Goal: Book appointment/travel/reservation

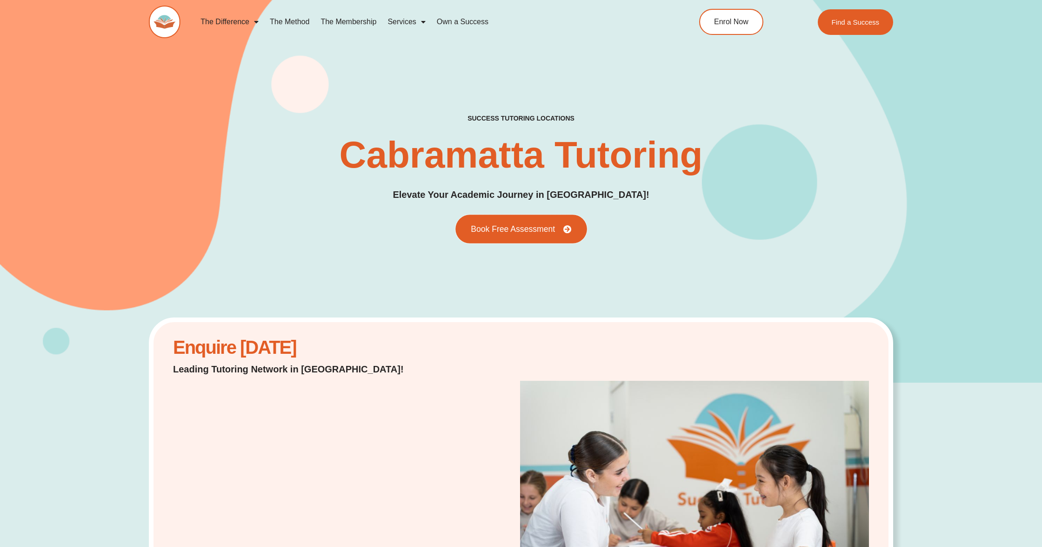
click at [538, 229] on span "Book Free Assessment" at bounding box center [513, 229] width 84 height 8
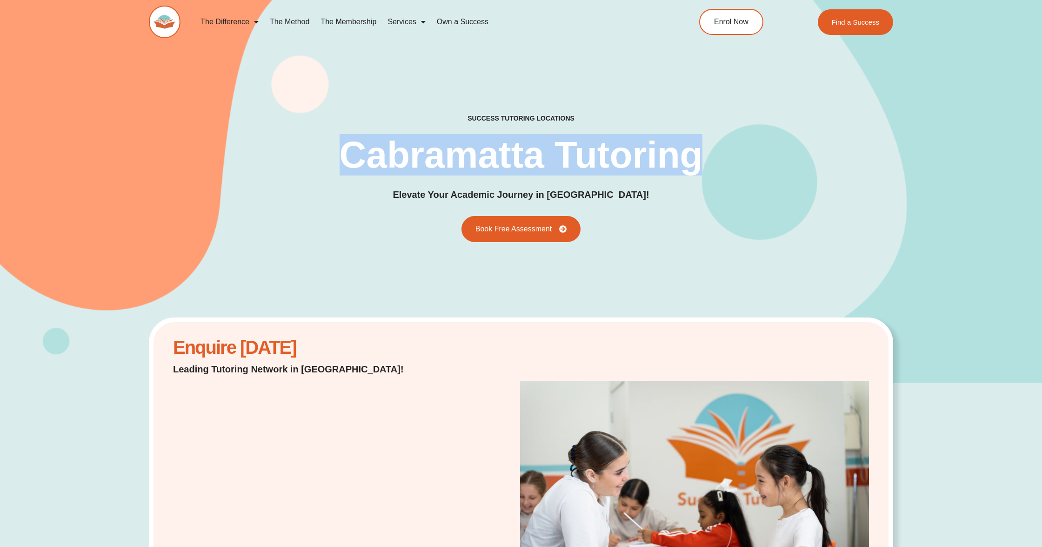
drag, startPoint x: 349, startPoint y: 150, endPoint x: 706, endPoint y: 162, distance: 358.0
click at [706, 162] on div "success tutoring locations Cabramatta Tutoring Elevate Your Academic Journey in…" at bounding box center [521, 178] width 745 height 128
copy h1 "Cabramatta Tutoring"
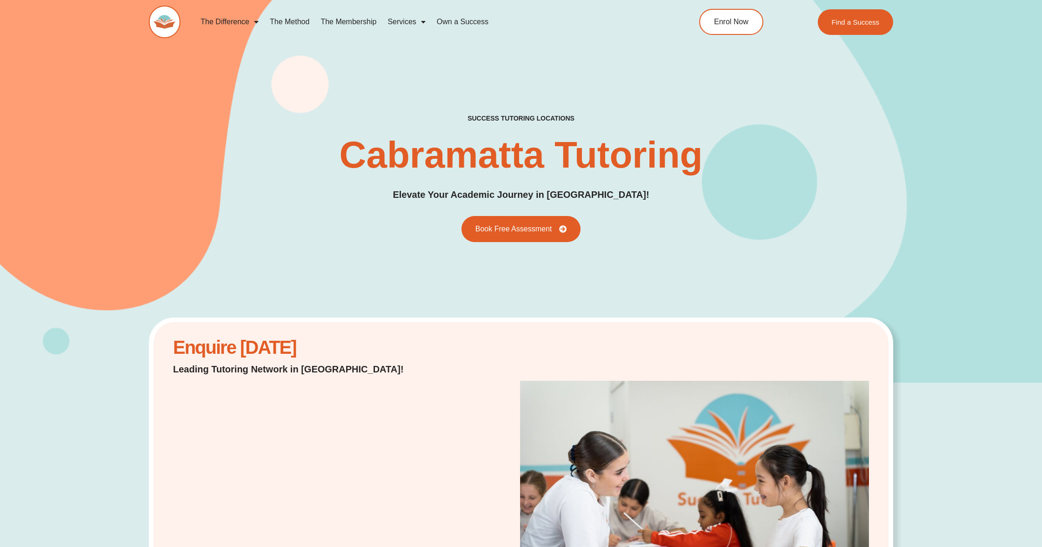
click at [250, 127] on div "success tutoring locations Cabramatta Tutoring Elevate Your Academic Journey in…" at bounding box center [521, 178] width 745 height 128
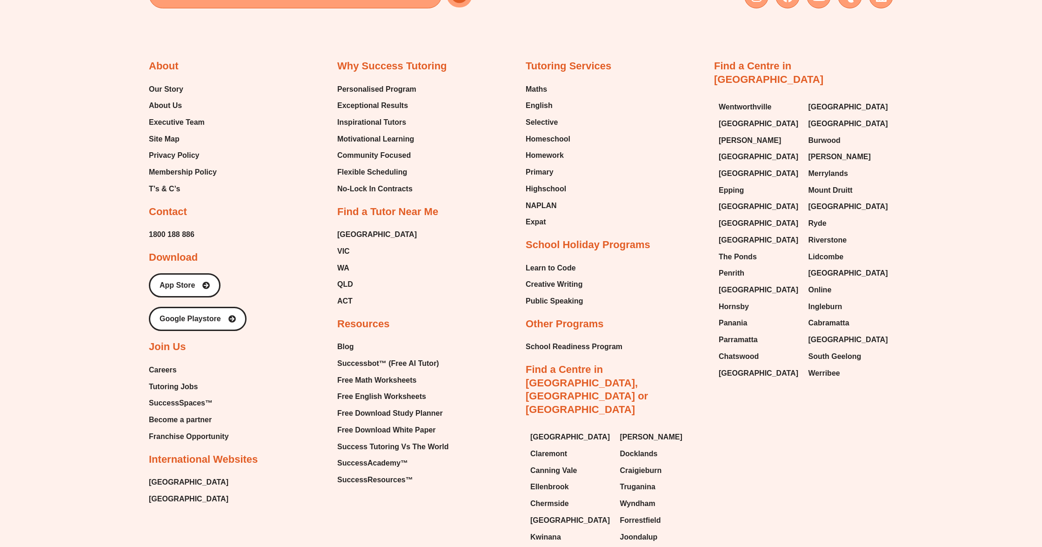
scroll to position [4160, 0]
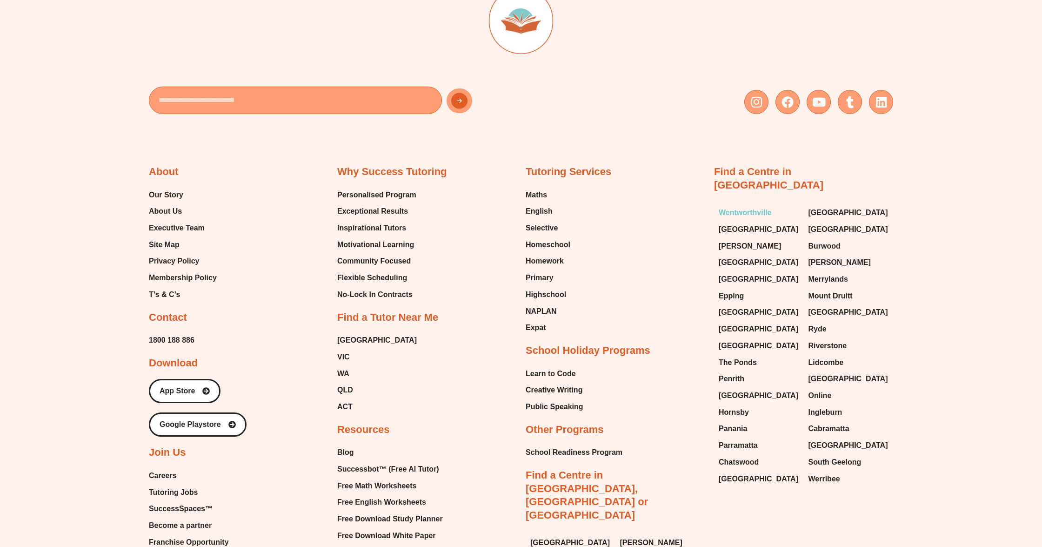
click at [751, 206] on span "Wentworthville" at bounding box center [745, 213] width 53 height 14
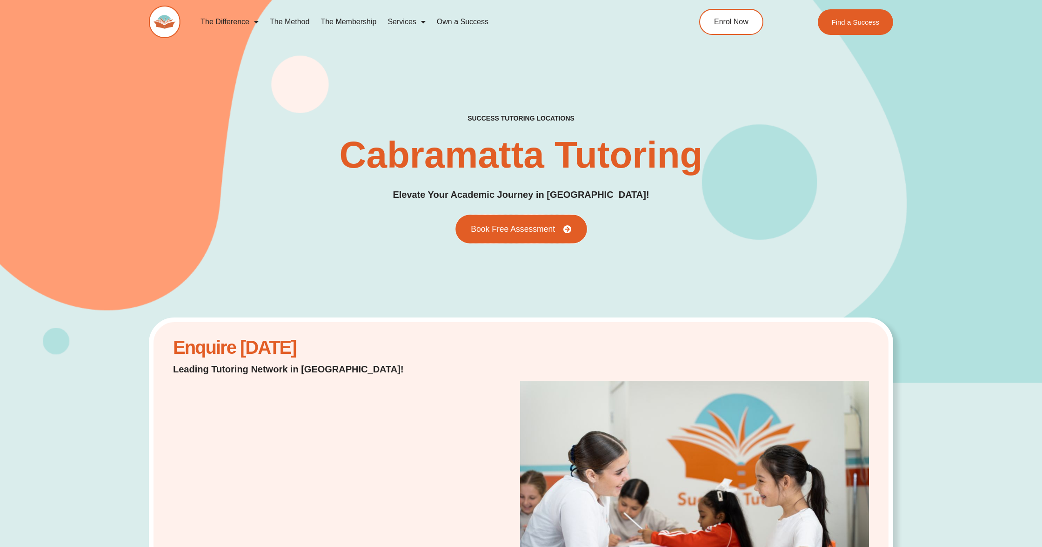
click at [537, 226] on span "Book Free Assessment" at bounding box center [513, 229] width 84 height 8
click at [531, 233] on span "Book Free Assessment" at bounding box center [513, 229] width 84 height 8
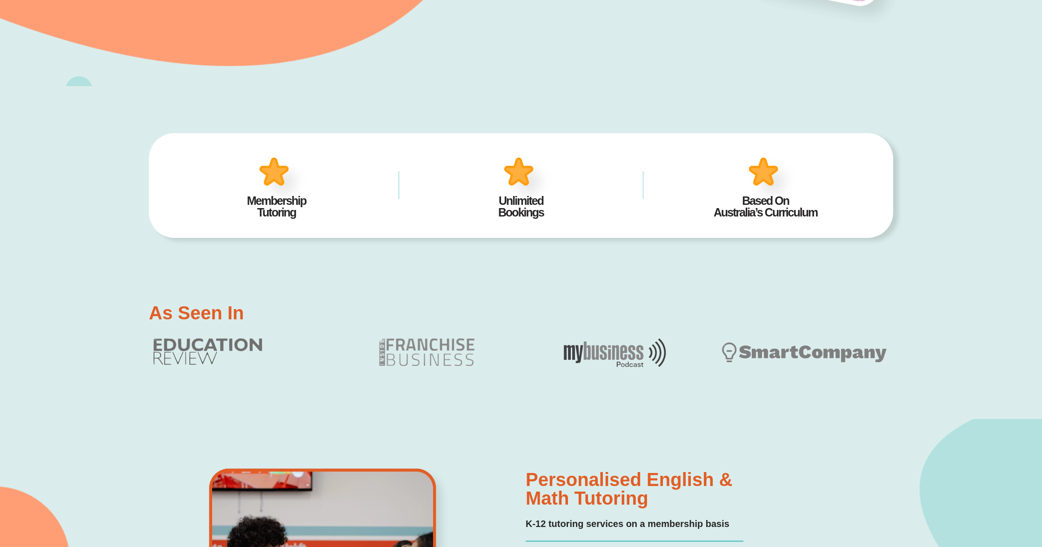
scroll to position [67, 0]
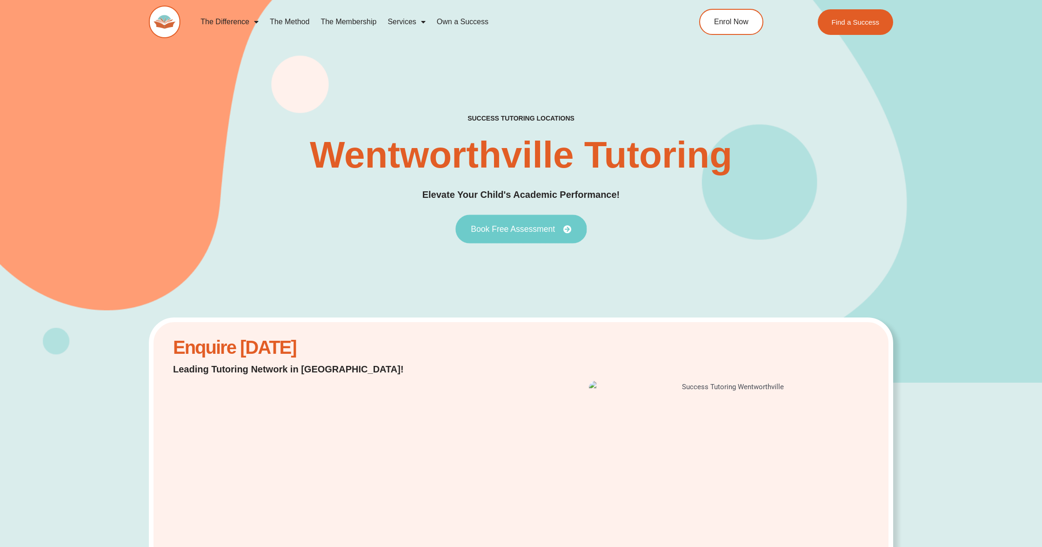
click at [508, 224] on link "Book Free Assessment" at bounding box center [521, 229] width 131 height 29
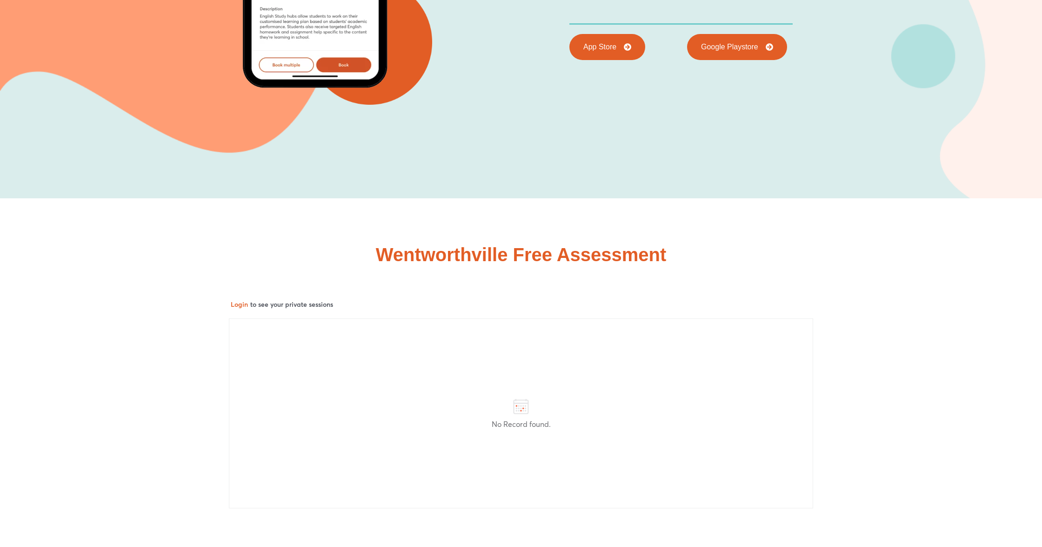
scroll to position [4720, 0]
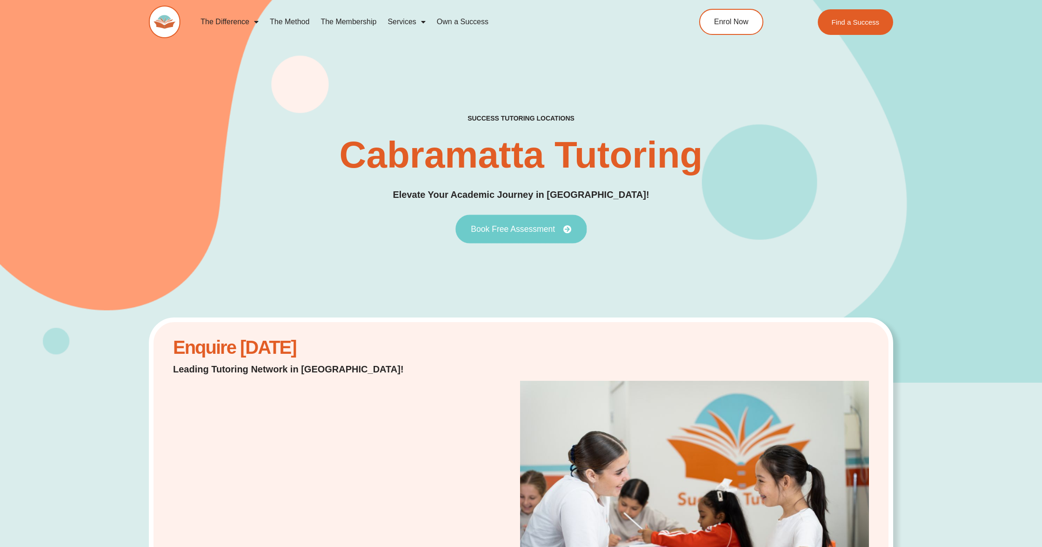
click at [530, 228] on span "Book Free Assessment" at bounding box center [513, 229] width 84 height 8
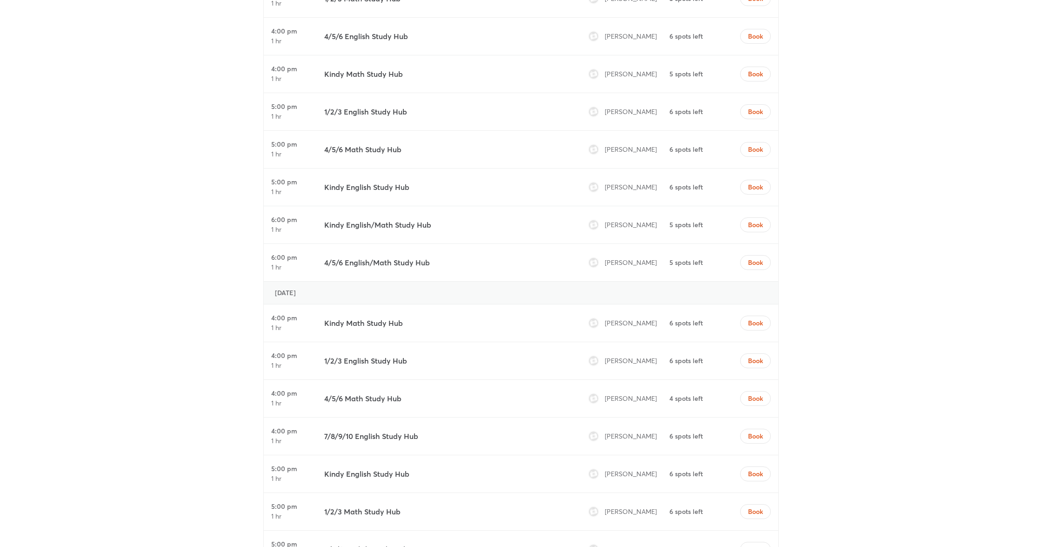
scroll to position [2491, 0]
